Goal: Information Seeking & Learning: Find specific fact

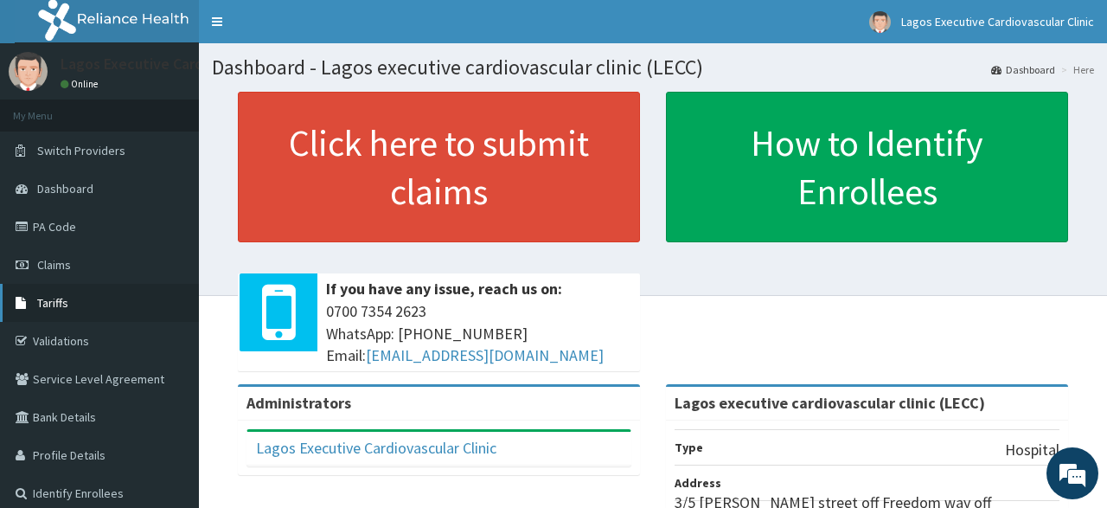
click at [56, 307] on span "Tariffs" at bounding box center [52, 303] width 31 height 16
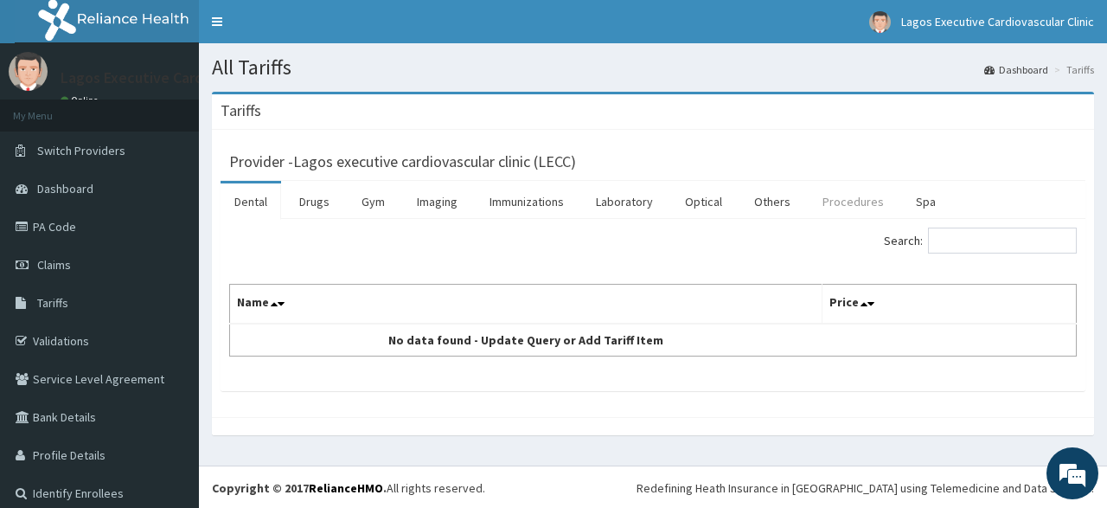
click at [836, 202] on link "Procedures" at bounding box center [853, 201] width 89 height 36
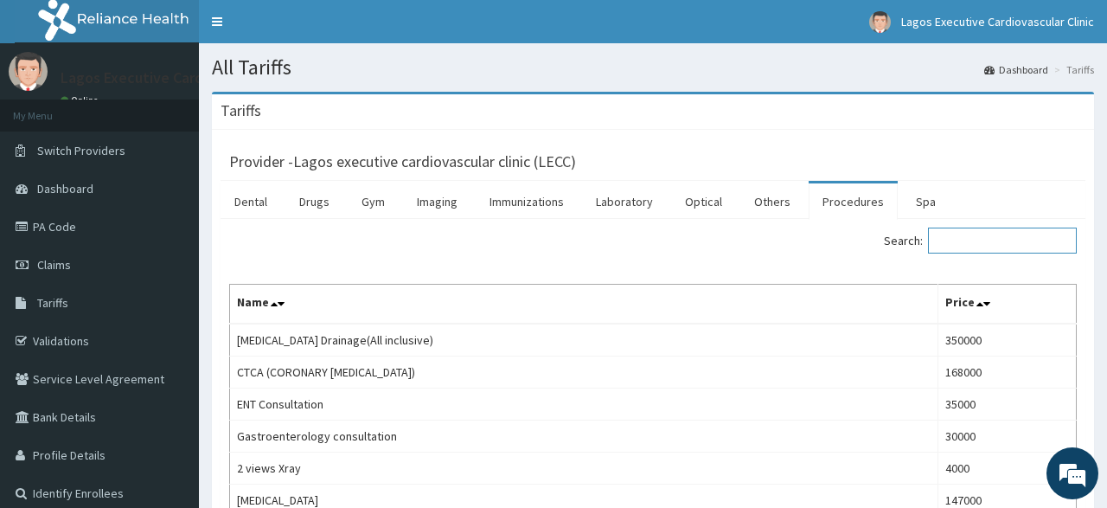
click at [1004, 245] on input "Search:" at bounding box center [1002, 240] width 149 height 26
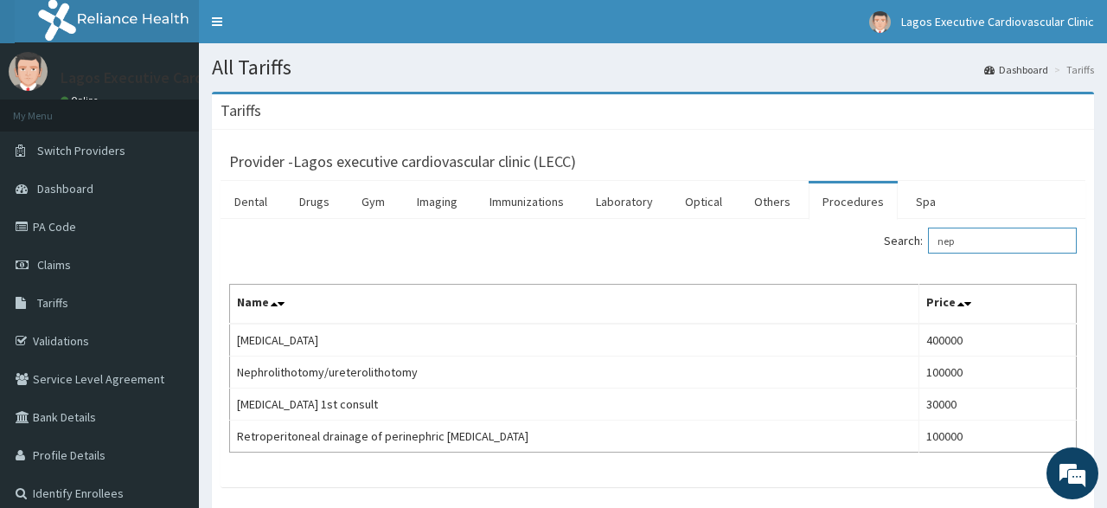
type input "nep"
click at [75, 225] on link "PA Code" at bounding box center [99, 227] width 199 height 38
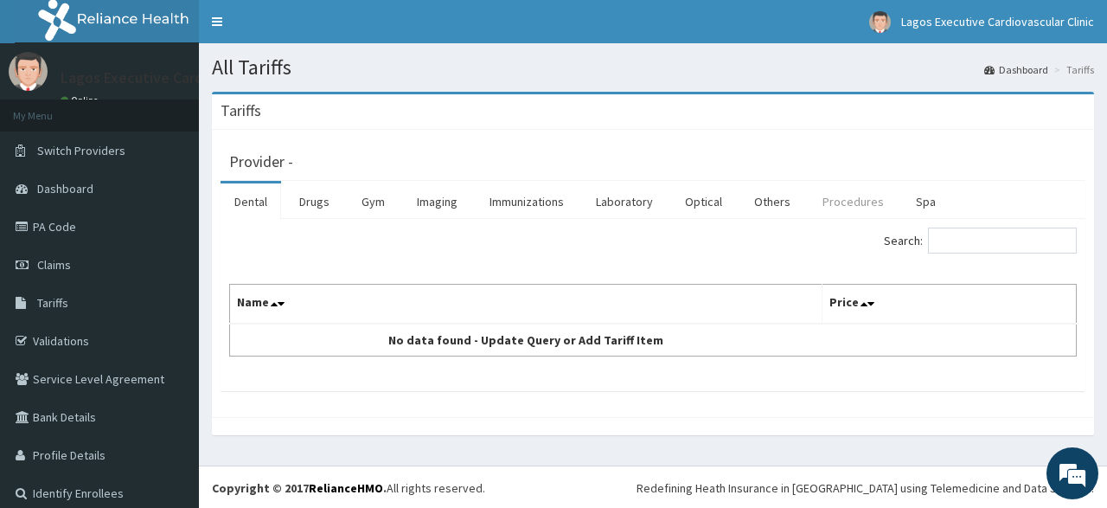
click at [840, 201] on link "Procedures" at bounding box center [853, 201] width 89 height 36
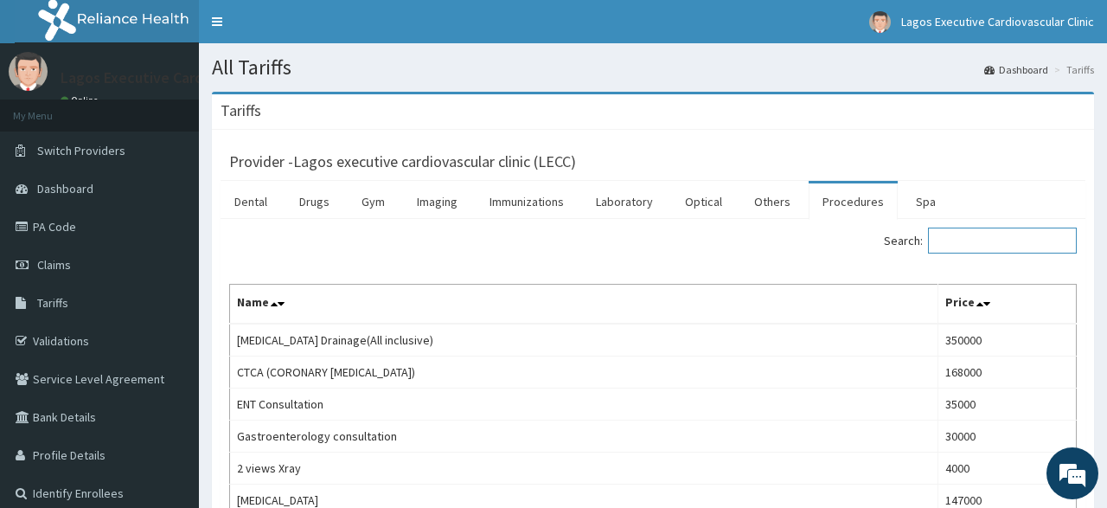
click at [959, 237] on input "Search:" at bounding box center [1002, 240] width 149 height 26
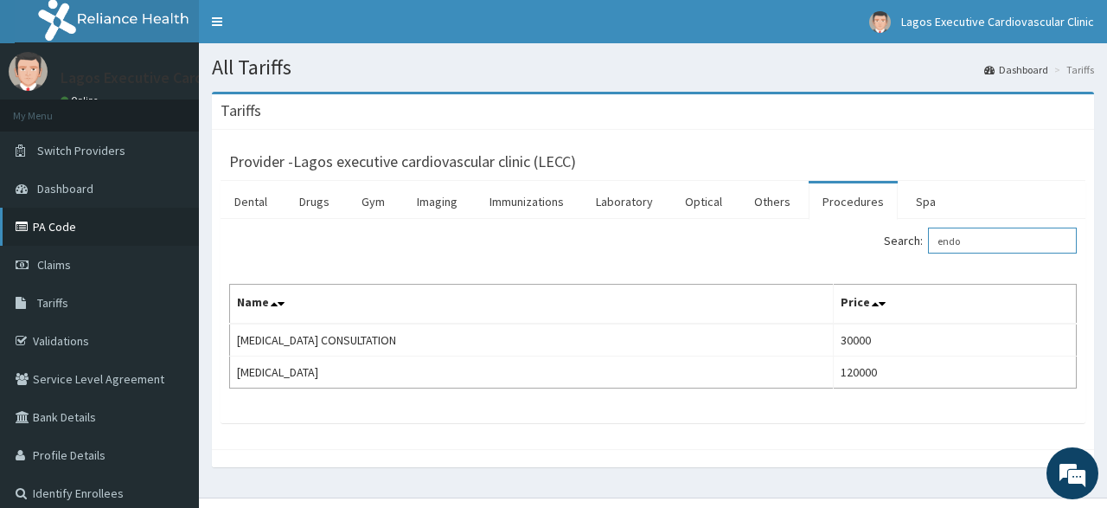
type input "endo"
click at [51, 236] on link "PA Code" at bounding box center [99, 227] width 199 height 38
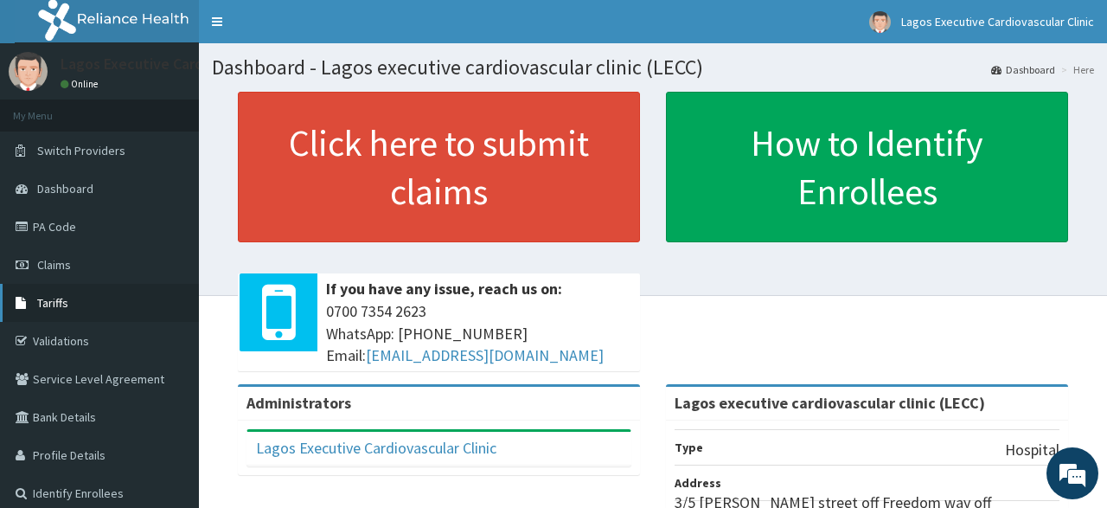
click at [32, 304] on icon at bounding box center [24, 303] width 17 height 12
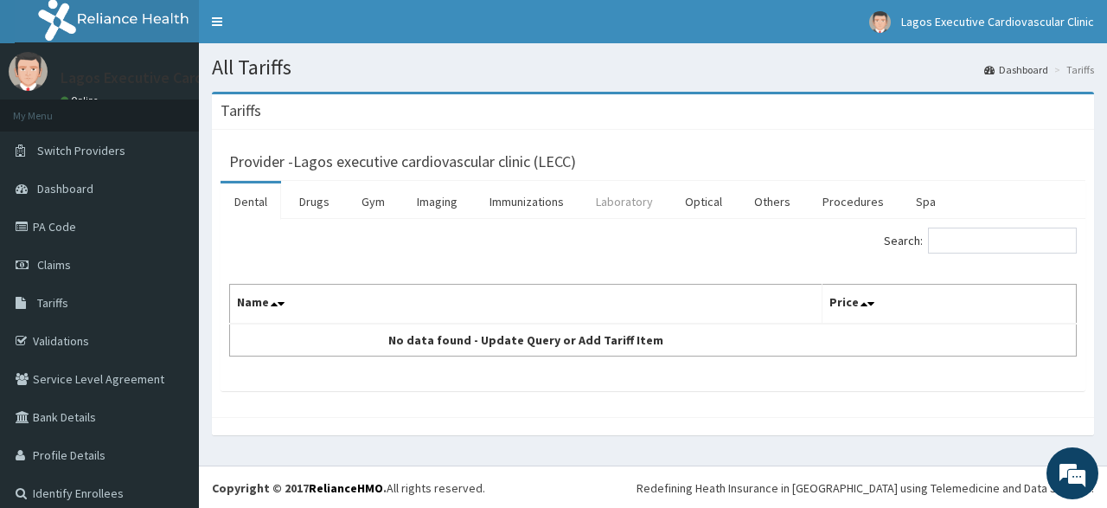
click at [629, 202] on link "Laboratory" at bounding box center [624, 201] width 85 height 36
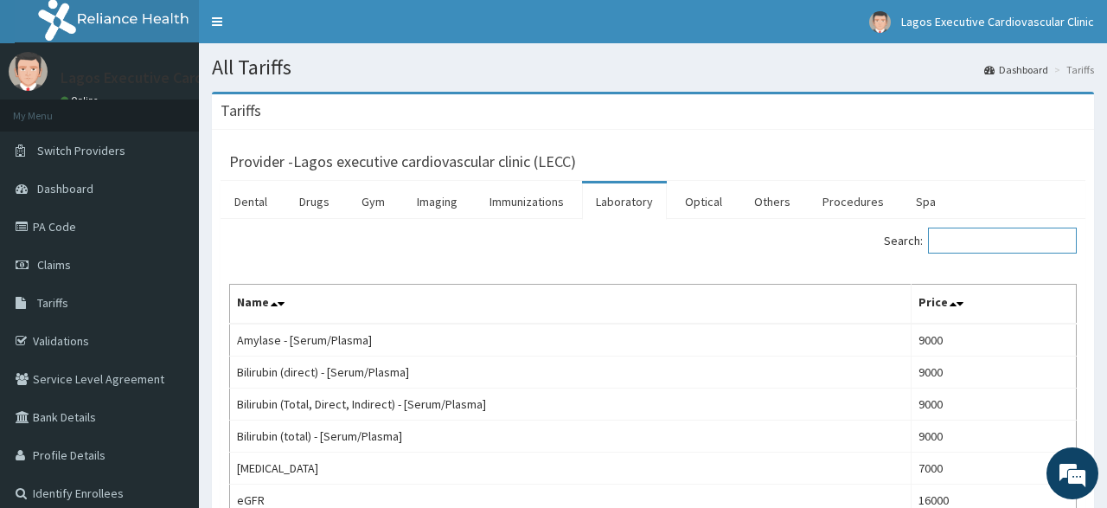
click at [970, 241] on input "Search:" at bounding box center [1002, 240] width 149 height 26
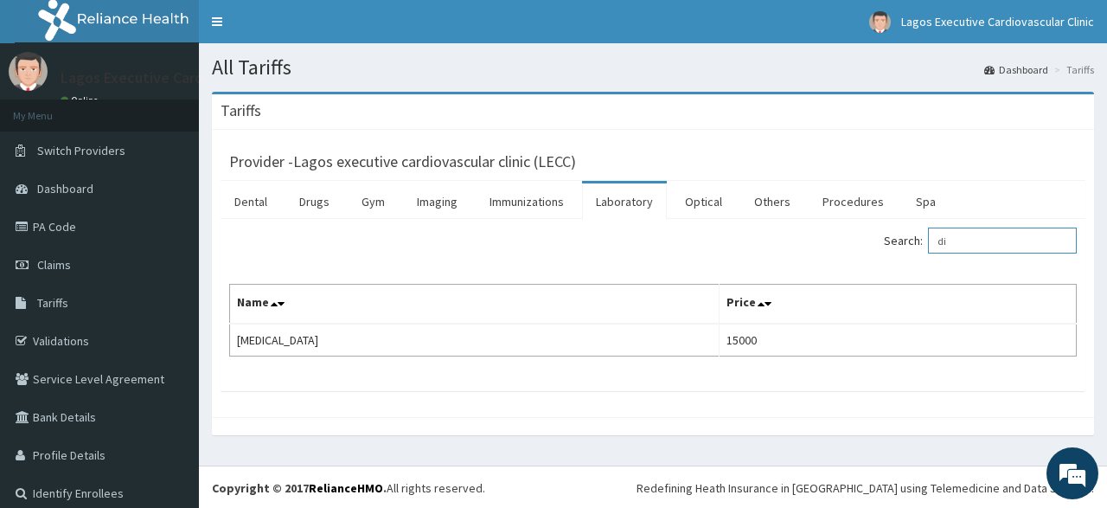
type input "d"
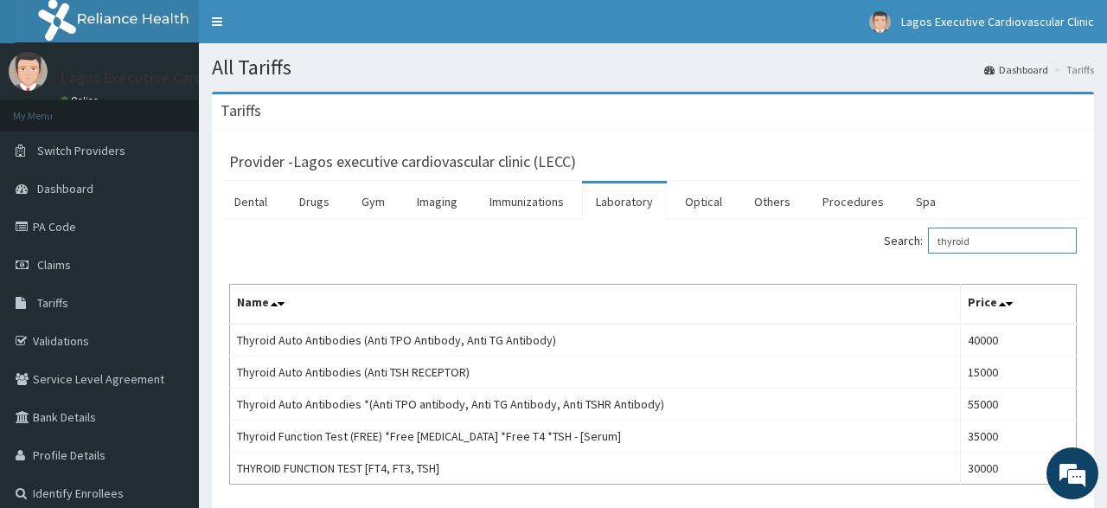
type input "thyroid"
